Goal: Information Seeking & Learning: Learn about a topic

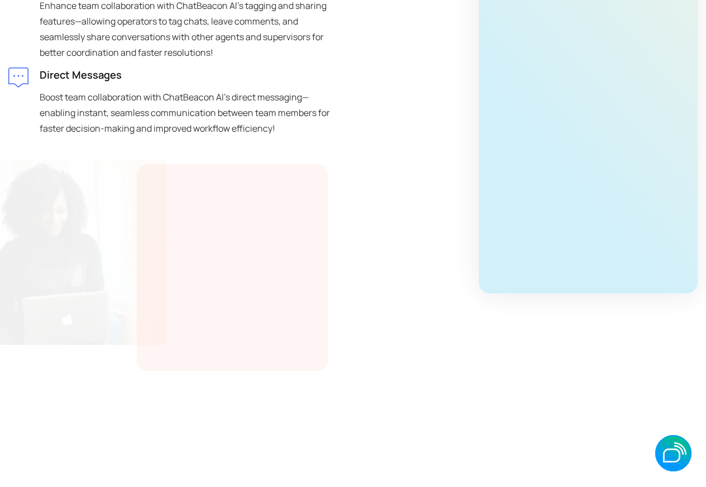
scroll to position [938, 0]
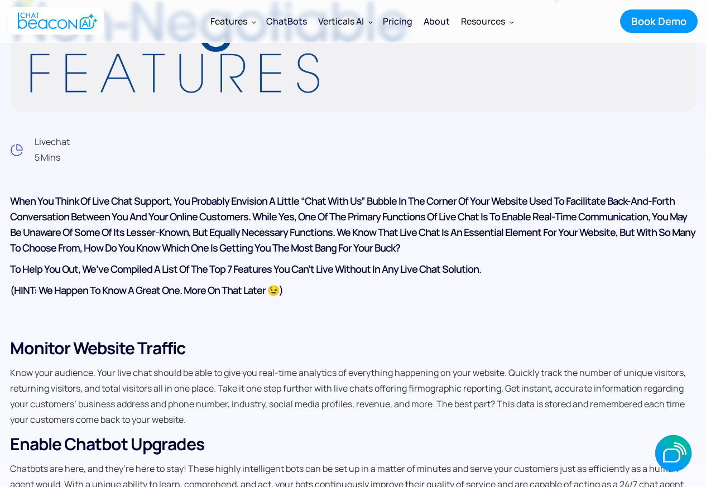
scroll to position [469, 0]
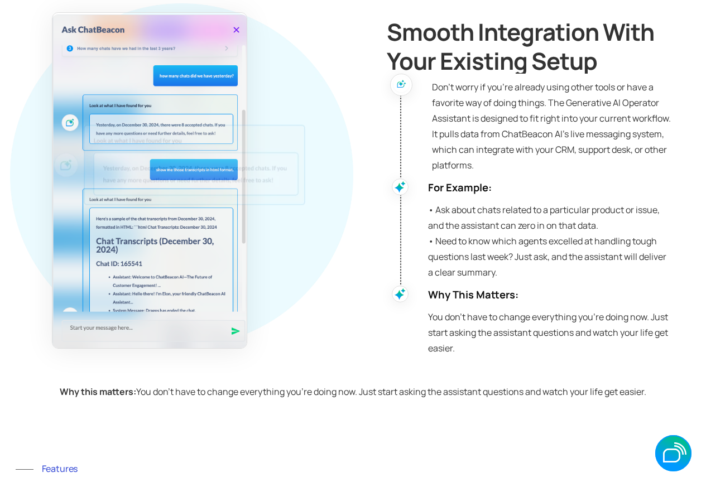
scroll to position [3349, 0]
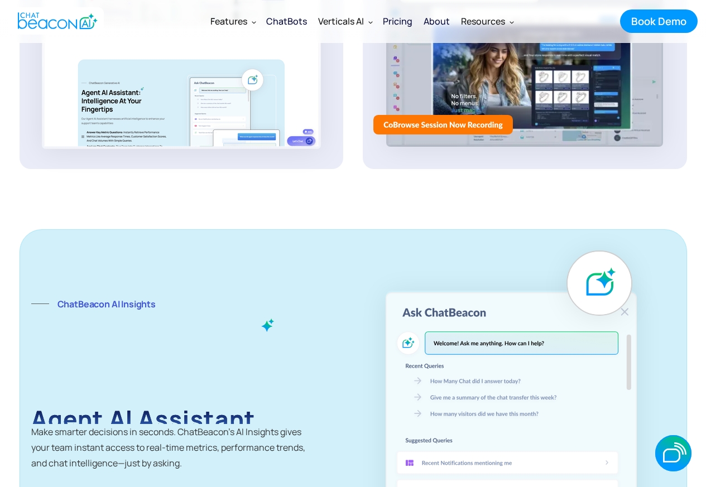
scroll to position [2277, 0]
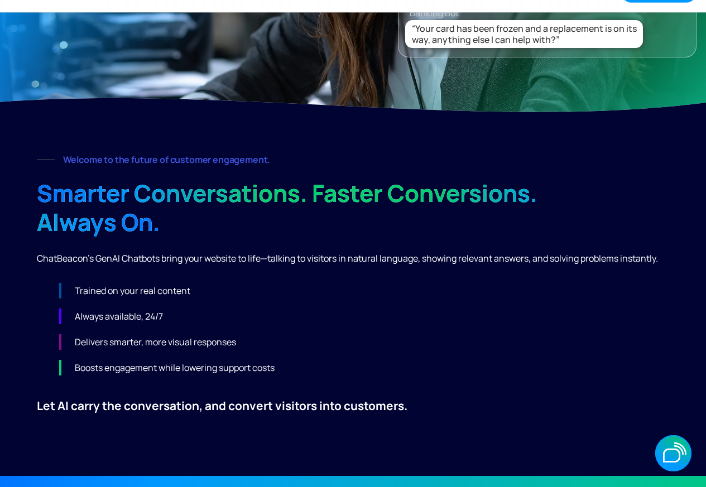
scroll to position [402, 0]
